Goal: Task Accomplishment & Management: Complete application form

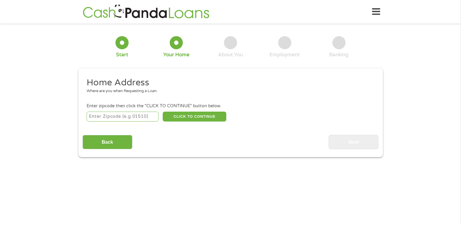
click at [108, 116] on input "number" at bounding box center [123, 117] width 72 height 10
type input "24060"
click at [177, 117] on button "CLICK TO CONTINUE" at bounding box center [195, 117] width 64 height 10
type input "24060"
type input "[GEOGRAPHIC_DATA]"
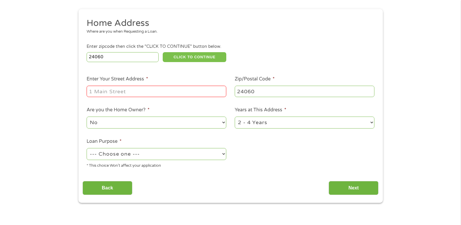
scroll to position [65, 0]
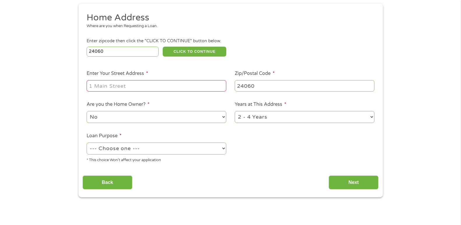
click at [104, 82] on input "Enter Your Street Address *" at bounding box center [157, 85] width 140 height 11
type input "[STREET_ADDRESS][PERSON_NAME]"
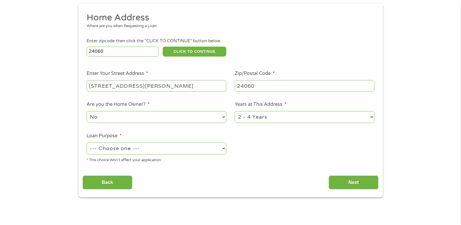
click at [224, 147] on select "--- Choose one --- Pay Bills Debt Consolidation Home Improvement Major Purchase…" at bounding box center [157, 149] width 140 height 12
select select "other"
click at [87, 143] on select "--- Choose one --- Pay Bills Debt Consolidation Home Improvement Major Purchase…" at bounding box center [157, 149] width 140 height 12
click at [340, 177] on input "Next" at bounding box center [354, 183] width 50 height 14
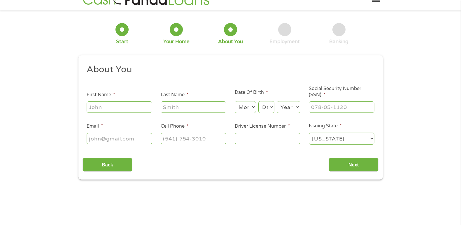
scroll to position [2, 2]
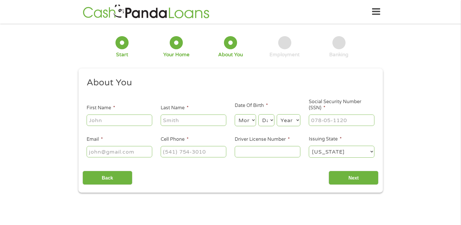
click at [131, 117] on input "First Name *" at bounding box center [120, 120] width 66 height 11
type input "[PERSON_NAME]"
type input "[EMAIL_ADDRESS][DOMAIN_NAME]"
type input "[PHONE_NUMBER]"
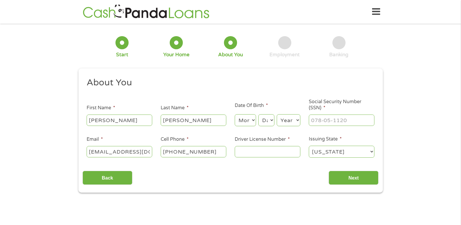
click at [251, 123] on select "Month 1 2 3 4 5 6 7 8 9 10 11 12" at bounding box center [245, 120] width 21 height 12
select select "12"
click at [235, 114] on select "Month 1 2 3 4 5 6 7 8 9 10 11 12" at bounding box center [245, 120] width 21 height 12
click at [267, 118] on select "Day 1 2 3 4 5 6 7 8 9 10 11 12 13 14 15 16 17 18 19 20 21 22 23 24 25 26 27 28 …" at bounding box center [267, 120] width 16 height 12
select select "15"
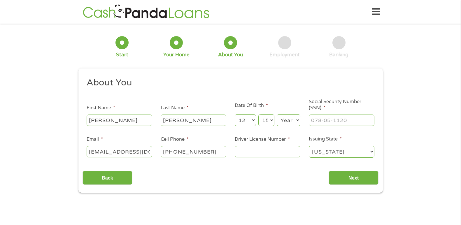
click at [259, 114] on select "Day 1 2 3 4 5 6 7 8 9 10 11 12 13 14 15 16 17 18 19 20 21 22 23 24 25 26 27 28 …" at bounding box center [267, 120] width 16 height 12
click at [287, 119] on select "Year [DATE] 2006 2005 2004 2003 2002 2001 2000 1999 1998 1997 1996 1995 1994 19…" at bounding box center [289, 120] width 24 height 12
select select "1961"
click at [277, 114] on select "Year [DATE] 2006 2005 2004 2003 2002 2001 2000 1999 1998 1997 1996 1995 1994 19…" at bounding box center [289, 120] width 24 height 12
type input "___-__-____"
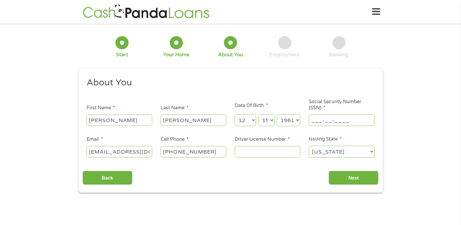
click at [313, 121] on input "___-__-____" at bounding box center [342, 120] width 66 height 11
click at [313, 122] on input "___-__-____" at bounding box center [342, 120] width 66 height 11
click at [313, 121] on input "___-__-____" at bounding box center [342, 120] width 66 height 11
click at [313, 120] on input "___-__-____" at bounding box center [342, 120] width 66 height 11
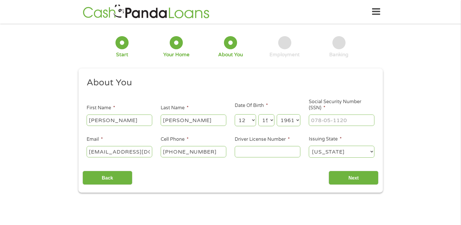
click at [317, 126] on div at bounding box center [342, 120] width 66 height 13
click at [318, 122] on input "___-__-____" at bounding box center [342, 120] width 66 height 11
type input "225-02-9091"
drag, startPoint x: 294, startPoint y: 157, endPoint x: 288, endPoint y: 157, distance: 6.4
click at [288, 157] on ul "About You This field is hidden when viewing the form Title * --- Choose one ---…" at bounding box center [231, 120] width 296 height 86
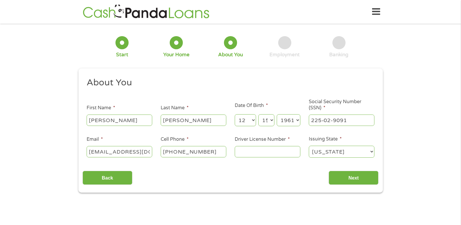
click at [288, 157] on input "Driver License Number *" at bounding box center [268, 151] width 66 height 11
click at [283, 154] on input "Driver License Number *" at bounding box center [268, 151] width 66 height 11
click at [270, 152] on input "T" at bounding box center [268, 151] width 66 height 11
type input "T63072721"
click at [345, 174] on input "Next" at bounding box center [354, 178] width 50 height 14
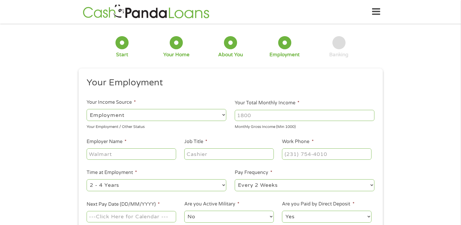
click at [413, 125] on div "1 Start 2 Your Home 3 About You 4 Employment 5 Banking 6 This field is hidden w…" at bounding box center [230, 143] width 461 height 230
click at [389, 127] on div "1 Start 2 Your Home 3 About You 4 Employment 5 Banking 6 This field is hidden w…" at bounding box center [230, 143] width 461 height 230
drag, startPoint x: 389, startPoint y: 127, endPoint x: 258, endPoint y: 81, distance: 139.1
click at [258, 81] on h2 "Your Employment" at bounding box center [229, 83] width 284 height 12
click at [260, 112] on input "Your Total Monthly Income *" at bounding box center [305, 115] width 140 height 11
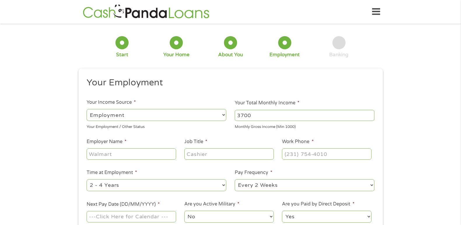
type input "3700"
click at [120, 153] on input "Employer Name *" at bounding box center [131, 154] width 89 height 11
click at [120, 153] on input "Social" at bounding box center [131, 154] width 89 height 11
type input "Social Security"
click at [199, 153] on input "Job Title *" at bounding box center [228, 154] width 89 height 11
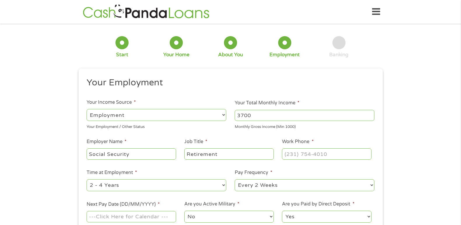
type input "Retirement"
click at [291, 155] on input "(___) ___-____" at bounding box center [326, 154] width 89 height 11
type input "[PHONE_NUMBER]"
click at [293, 184] on select "--- Choose one --- Every 2 Weeks Every Week Monthly Semi-Monthly" at bounding box center [305, 185] width 140 height 12
select select "monthly"
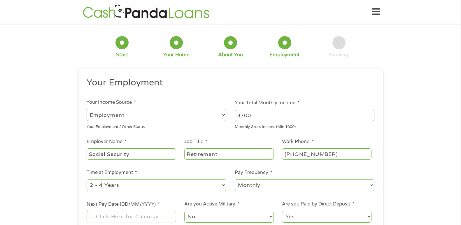
click at [235, 179] on select "--- Choose one --- Every 2 Weeks Every Week Monthly Semi-Monthly" at bounding box center [305, 185] width 140 height 12
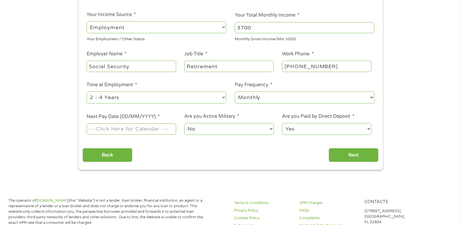
scroll to position [100, 0]
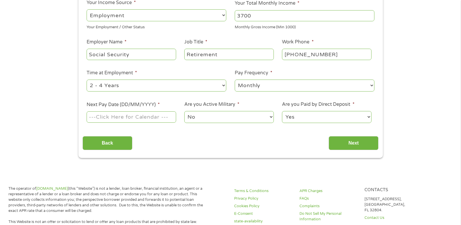
click at [149, 117] on input "Next Pay Date (DD/MM/YYYY) *" at bounding box center [131, 116] width 89 height 11
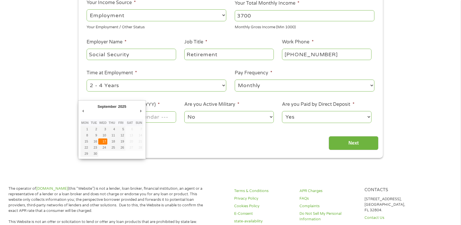
type input "[DATE]"
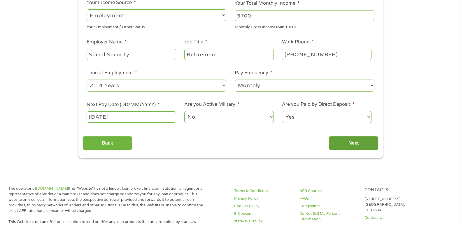
click at [356, 139] on input "Next" at bounding box center [354, 143] width 50 height 14
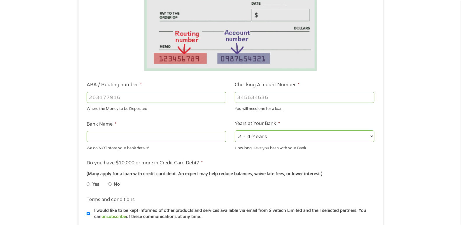
scroll to position [151, 0]
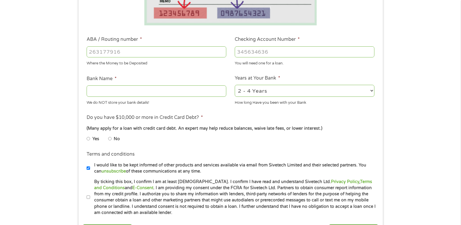
click at [176, 47] on input "ABA / Routing number *" at bounding box center [157, 51] width 140 height 11
type input "051000020"
type input "SUNTRUST"
type input "051000020"
click at [241, 52] on input "Checking Account Number *" at bounding box center [305, 51] width 140 height 11
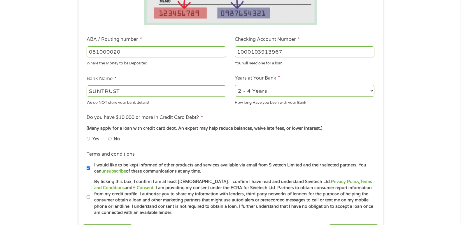
type input "1000103913967"
click at [109, 139] on input "No" at bounding box center [110, 138] width 4 height 9
radio input "true"
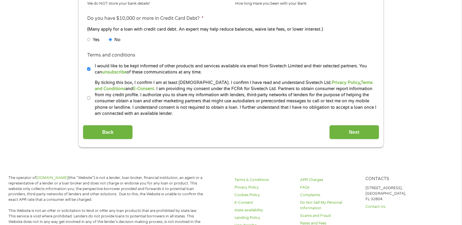
scroll to position [267, 0]
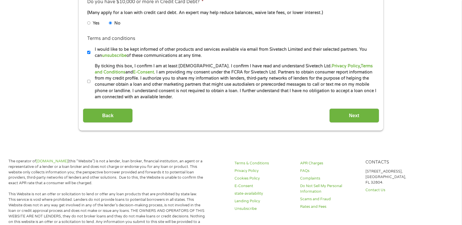
click at [89, 81] on input "By ticking this box, I confirm I am at least [DEMOGRAPHIC_DATA]. I confirm I ha…" at bounding box center [89, 81] width 4 height 9
checkbox input "true"
click at [360, 113] on input "Next" at bounding box center [354, 116] width 50 height 14
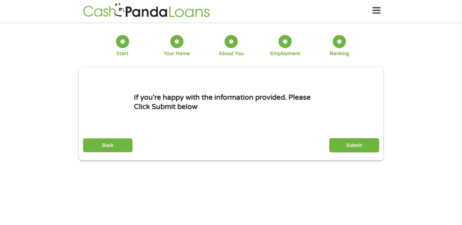
scroll to position [0, 0]
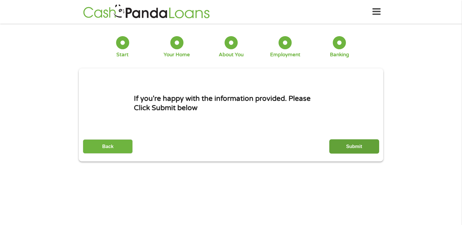
click at [347, 145] on input "Submit" at bounding box center [354, 146] width 50 height 14
